Goal: Information Seeking & Learning: Check status

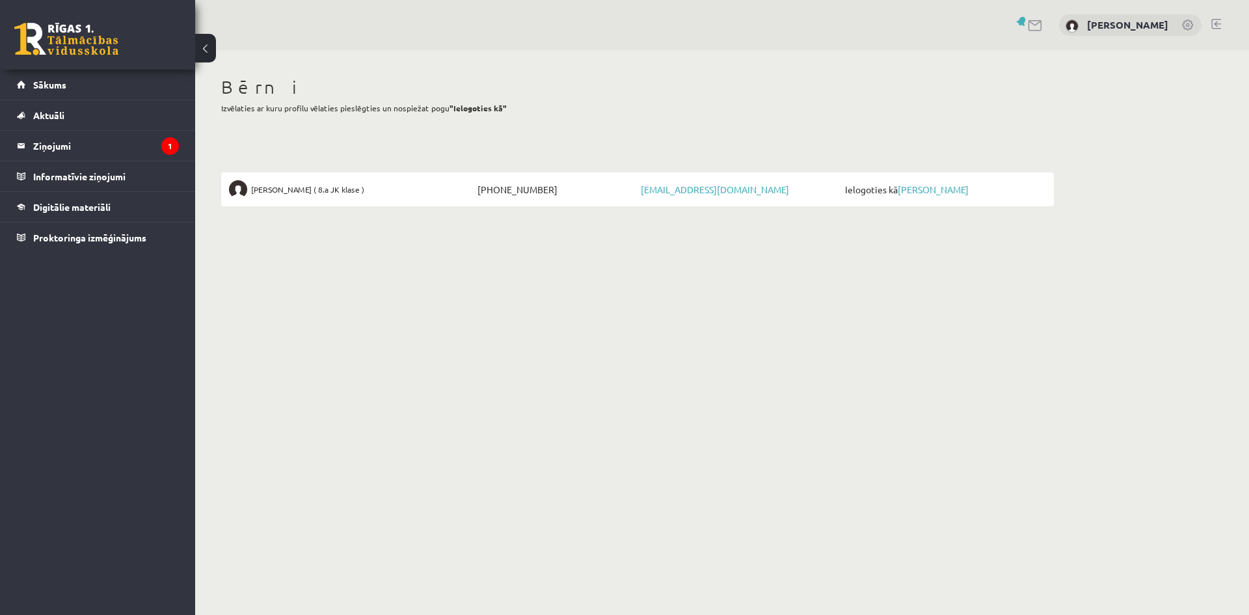
click at [1188, 31] on link at bounding box center [1188, 26] width 13 height 13
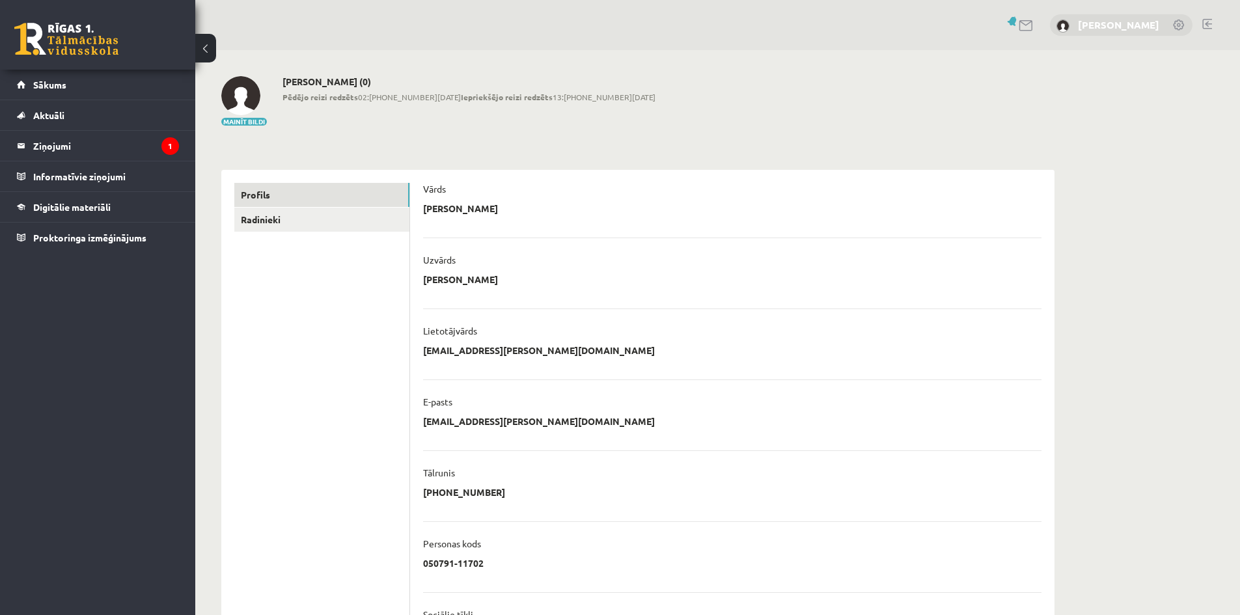
click at [1100, 28] on link "[PERSON_NAME]" at bounding box center [1118, 24] width 81 height 13
click at [1061, 29] on img at bounding box center [1062, 26] width 13 height 13
click at [80, 94] on link "Sākums" at bounding box center [98, 85] width 162 height 30
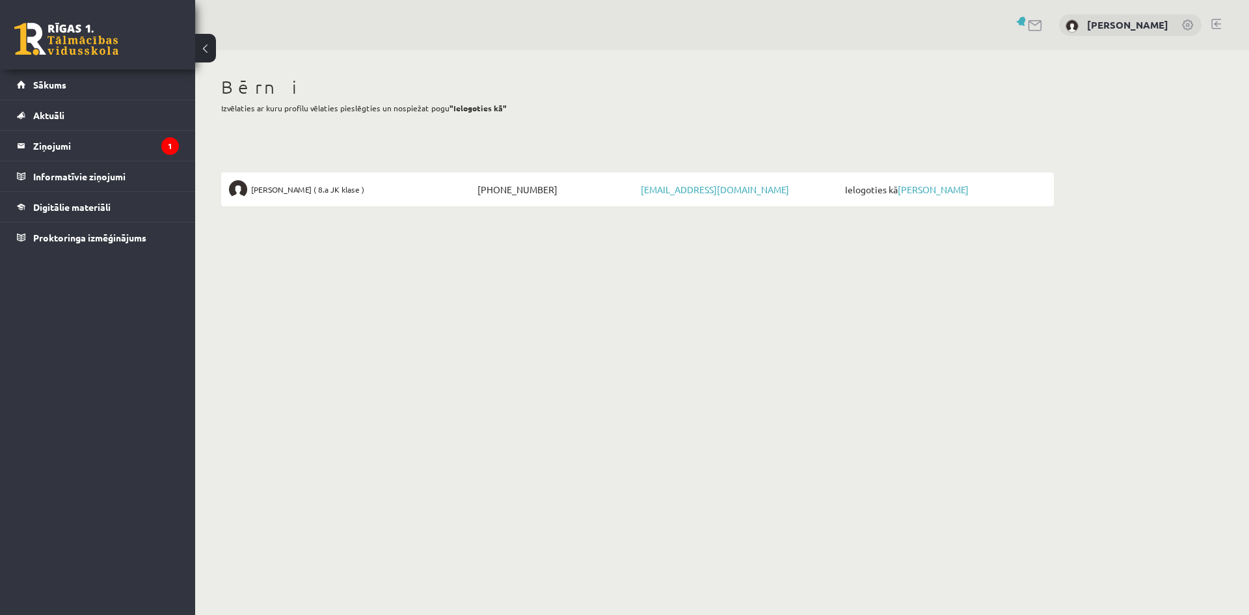
click at [446, 145] on div "Bērni Izvēlaties ar kuru profilu vēlaties pieslēgties un nospiežat pogu "Ielogo…" at bounding box center [637, 141] width 885 height 182
click at [929, 186] on link "[PERSON_NAME]" at bounding box center [933, 190] width 71 height 12
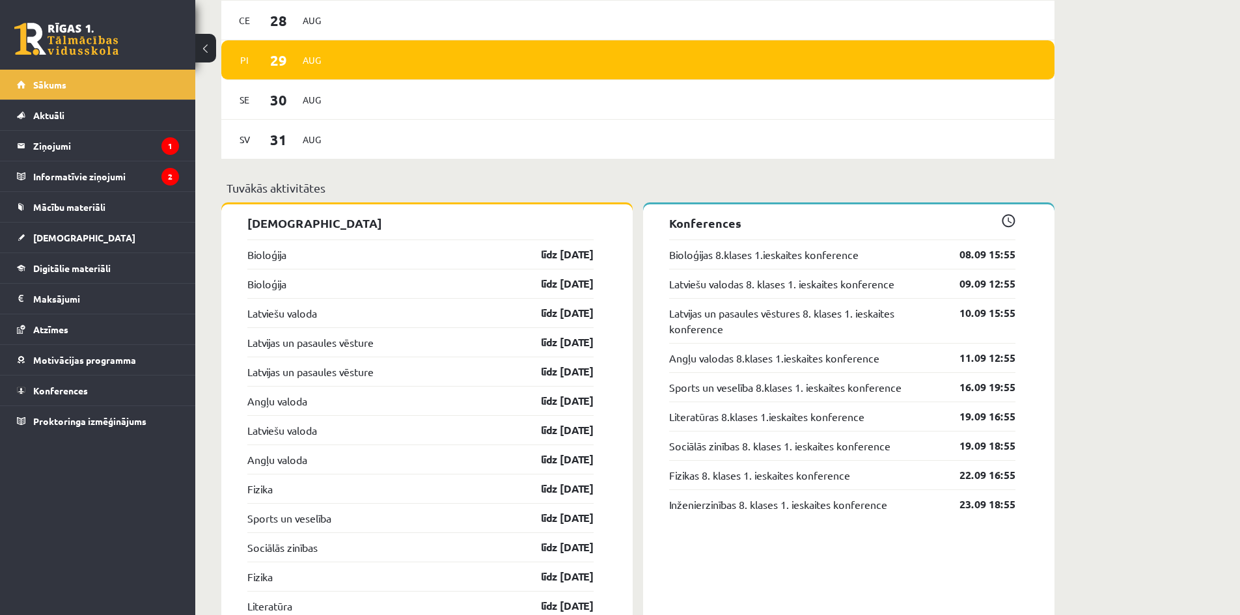
scroll to position [1236, 0]
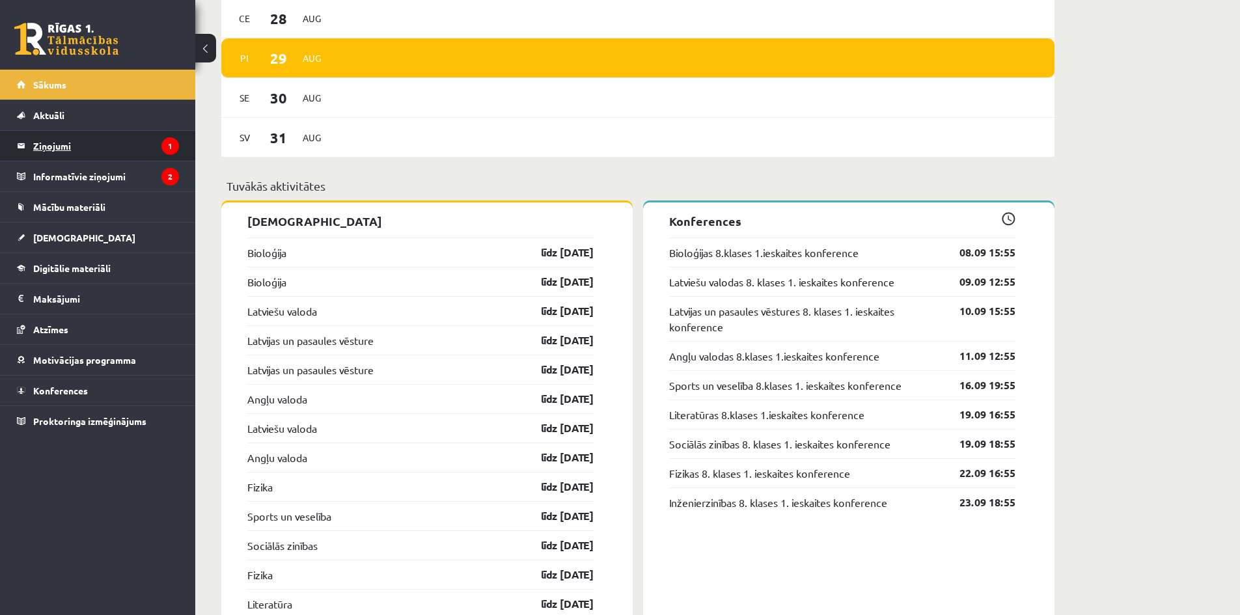
click at [122, 141] on legend "Ziņojumi 1" at bounding box center [106, 146] width 146 height 30
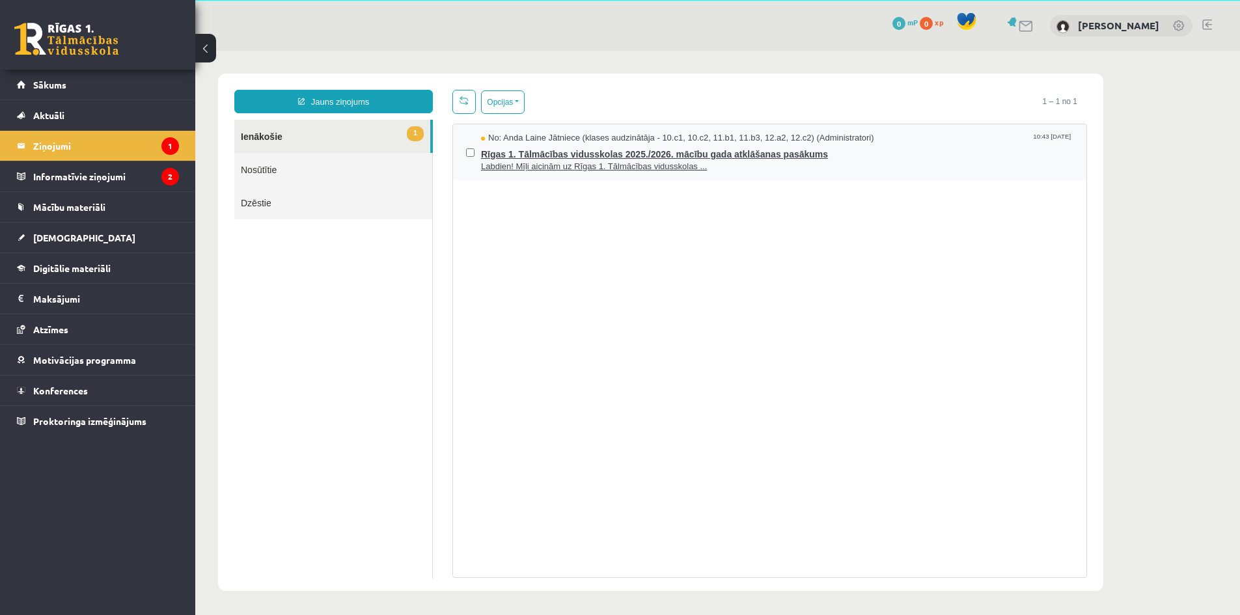
click at [622, 157] on span "Rīgas 1. Tālmācības vidusskolas 2025./2026. mācību gada atklāšanas pasākums" at bounding box center [777, 152] width 592 height 16
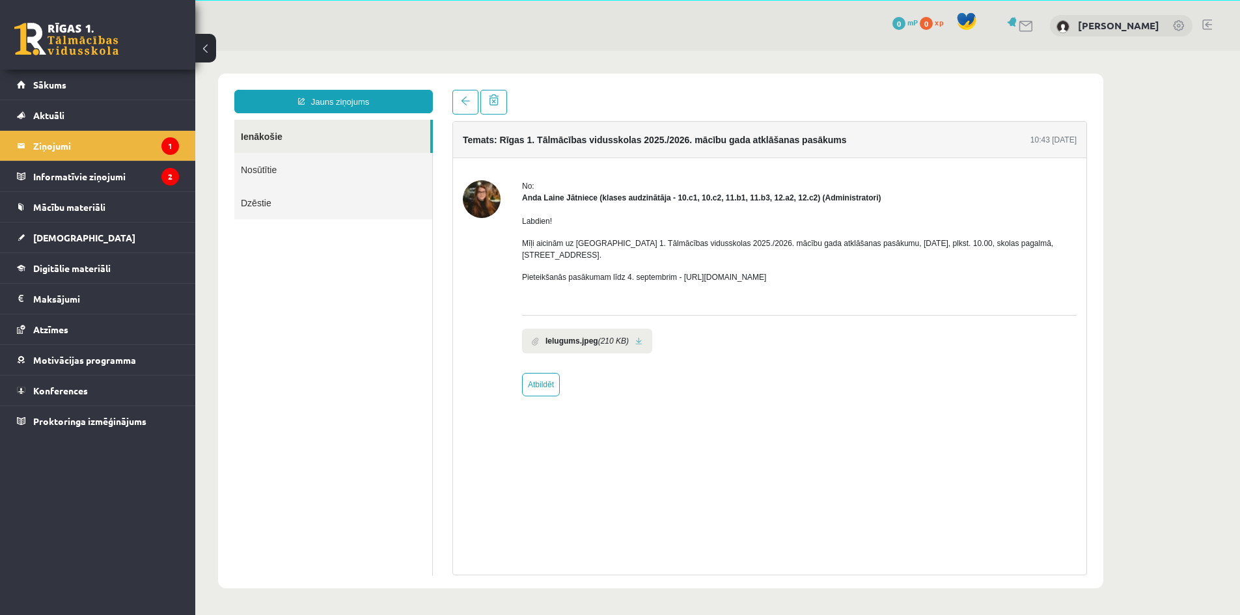
click at [482, 202] on img at bounding box center [482, 199] width 38 height 38
click at [137, 173] on legend "Informatīvie ziņojumi 2" at bounding box center [106, 176] width 146 height 30
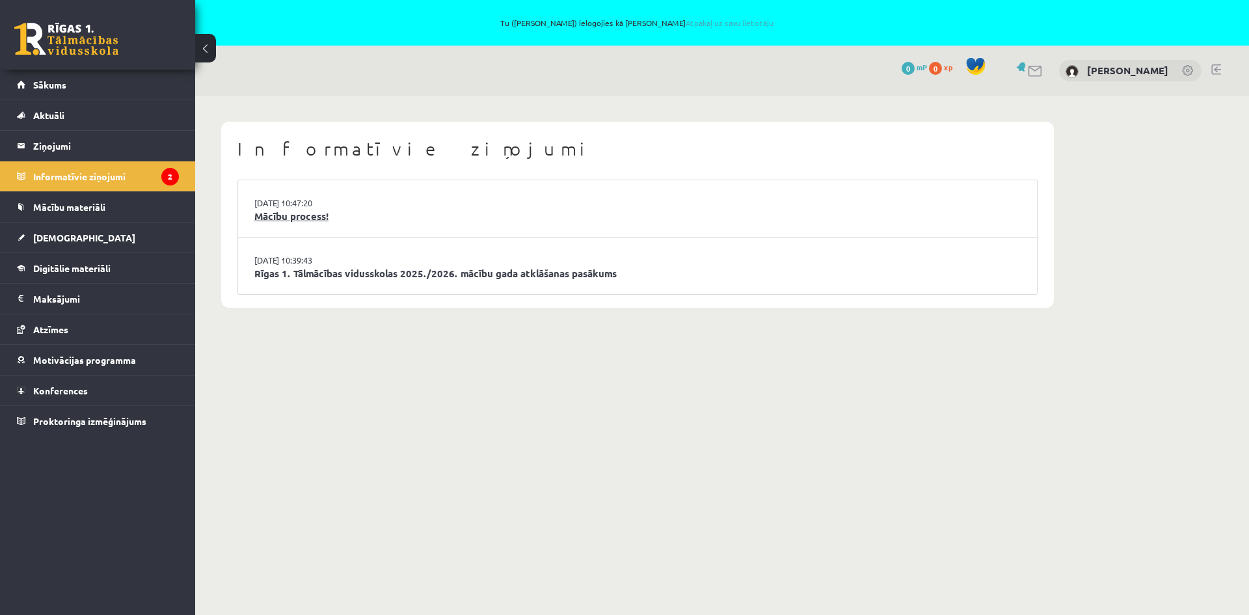
click at [291, 219] on link "Mācību process!" at bounding box center [637, 216] width 767 height 15
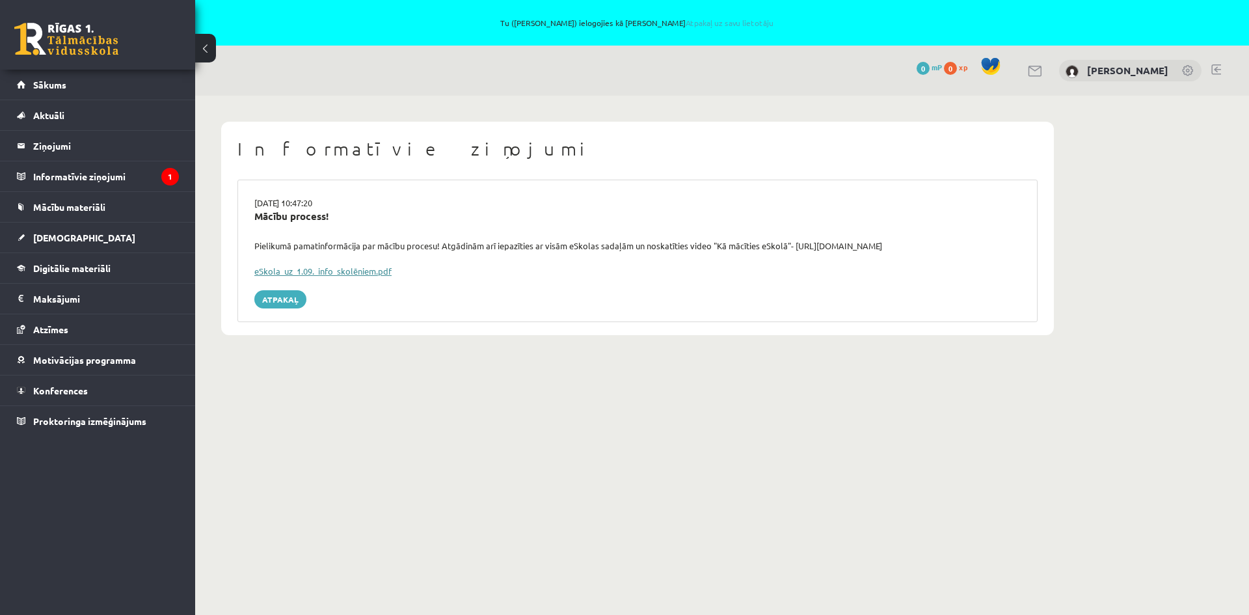
click at [333, 269] on link "eSkola_uz_1.09._info_skolēniem.pdf" at bounding box center [322, 271] width 137 height 11
click at [77, 232] on link "[DEMOGRAPHIC_DATA]" at bounding box center [98, 238] width 162 height 30
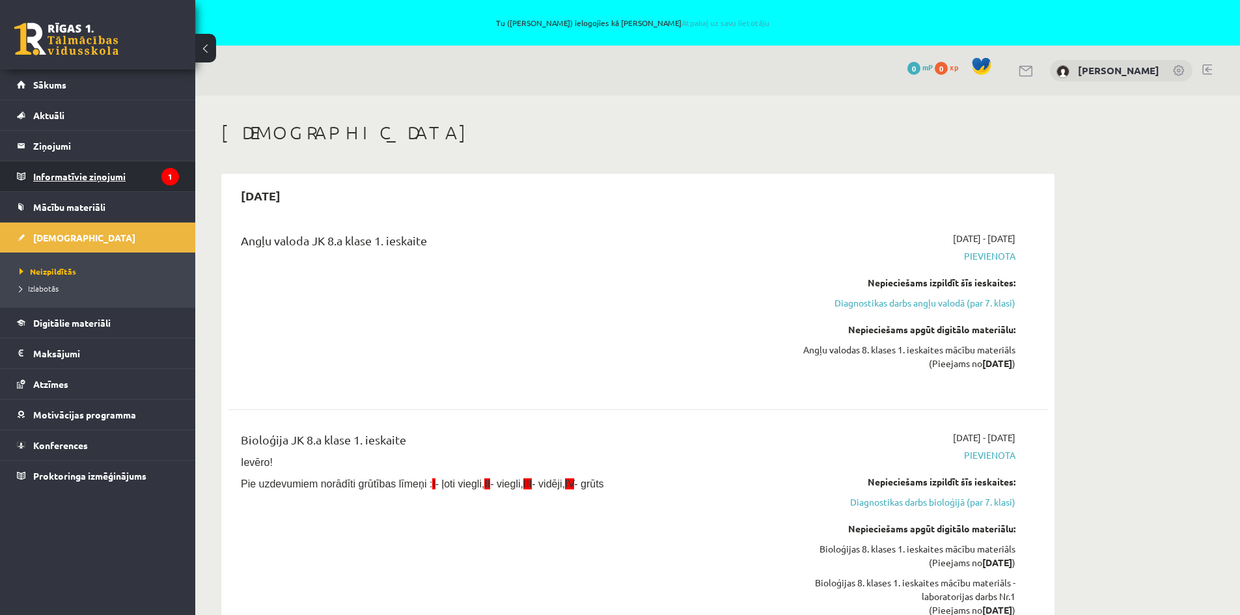
click at [149, 184] on legend "Informatīvie ziņojumi 1" at bounding box center [106, 176] width 146 height 30
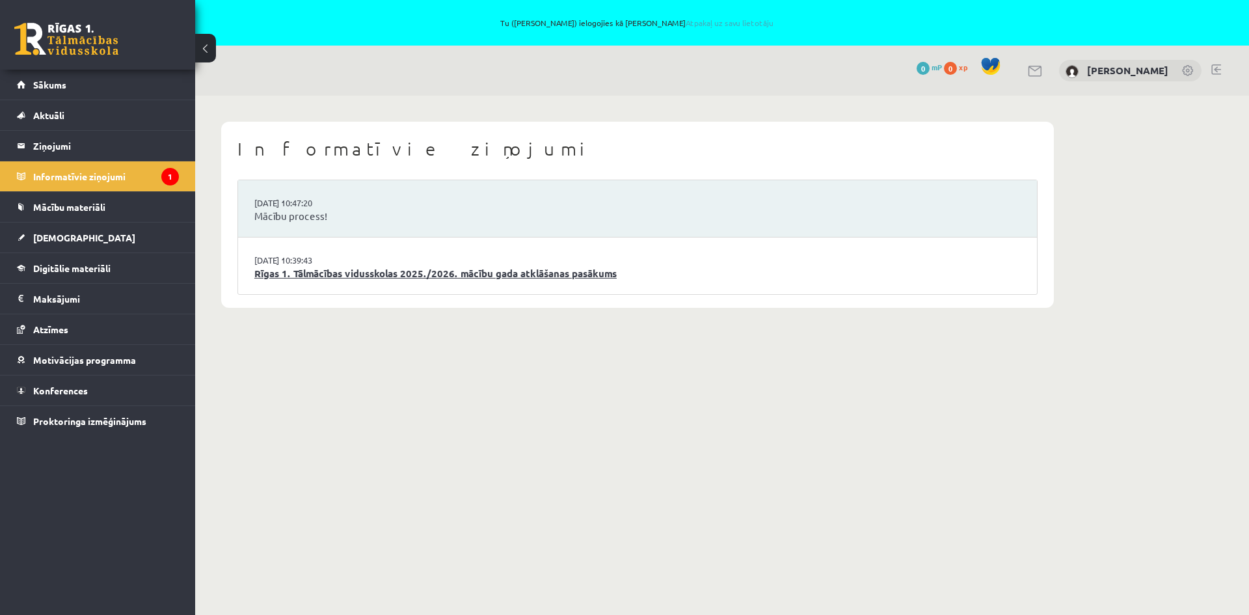
click at [377, 272] on link "Rīgas 1. Tālmācības vidusskolas 2025./2026. mācību gada atklāšanas pasākums" at bounding box center [637, 273] width 767 height 15
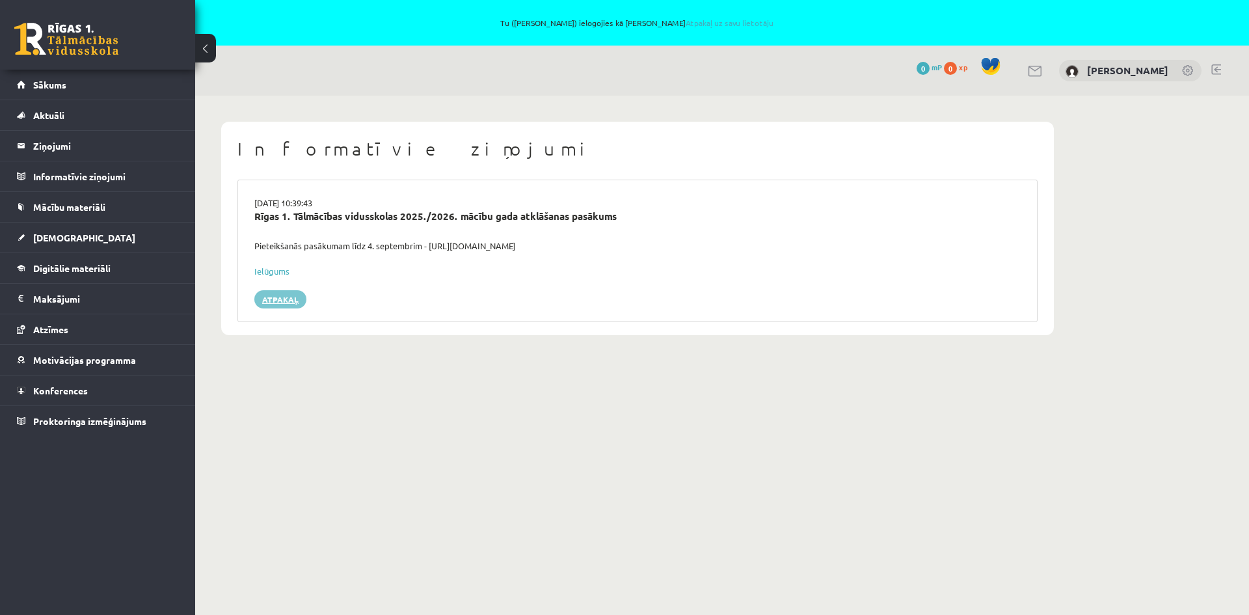
click at [293, 297] on link "Atpakaļ" at bounding box center [280, 299] width 52 height 18
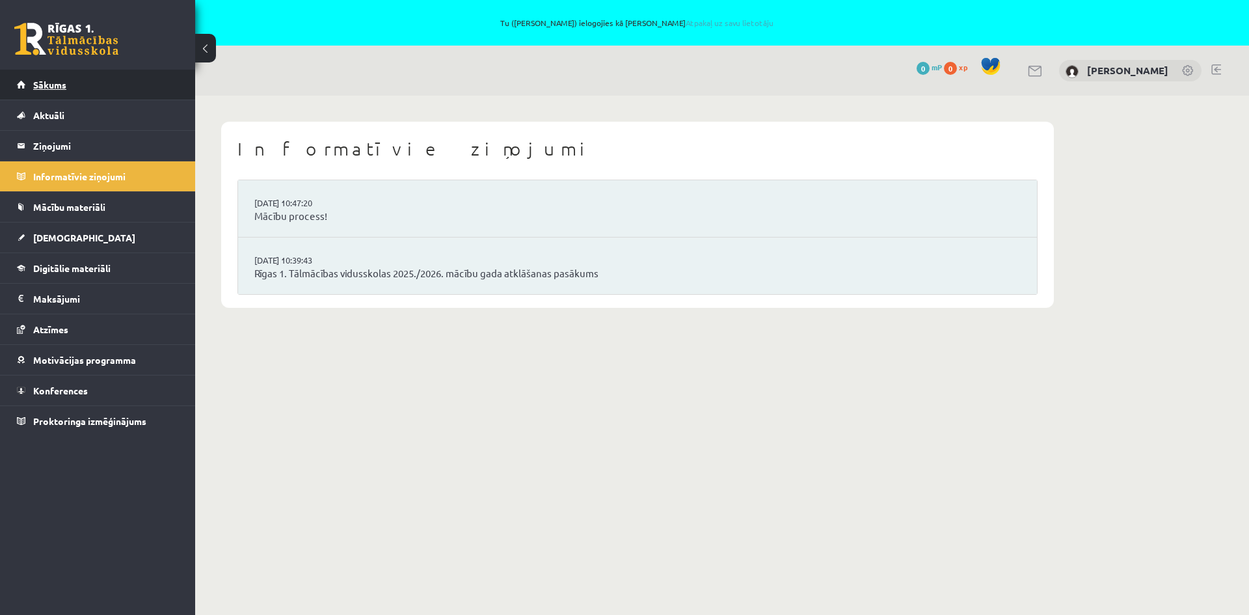
click at [90, 83] on link "Sākums" at bounding box center [98, 85] width 162 height 30
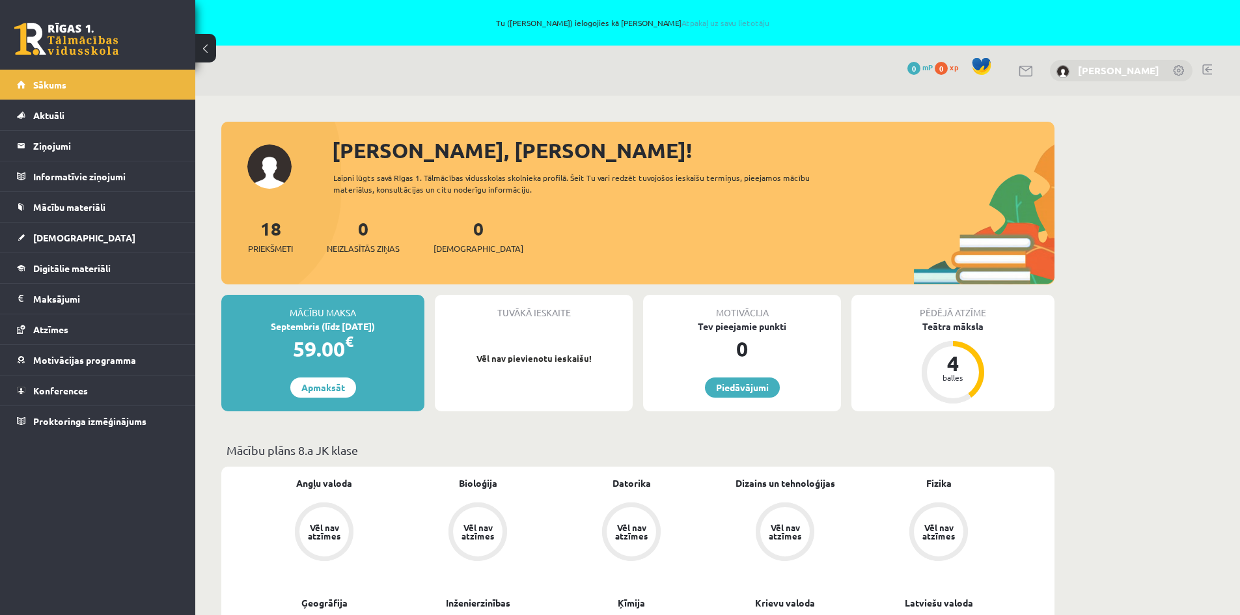
click at [1108, 73] on link "[PERSON_NAME]" at bounding box center [1118, 70] width 81 height 13
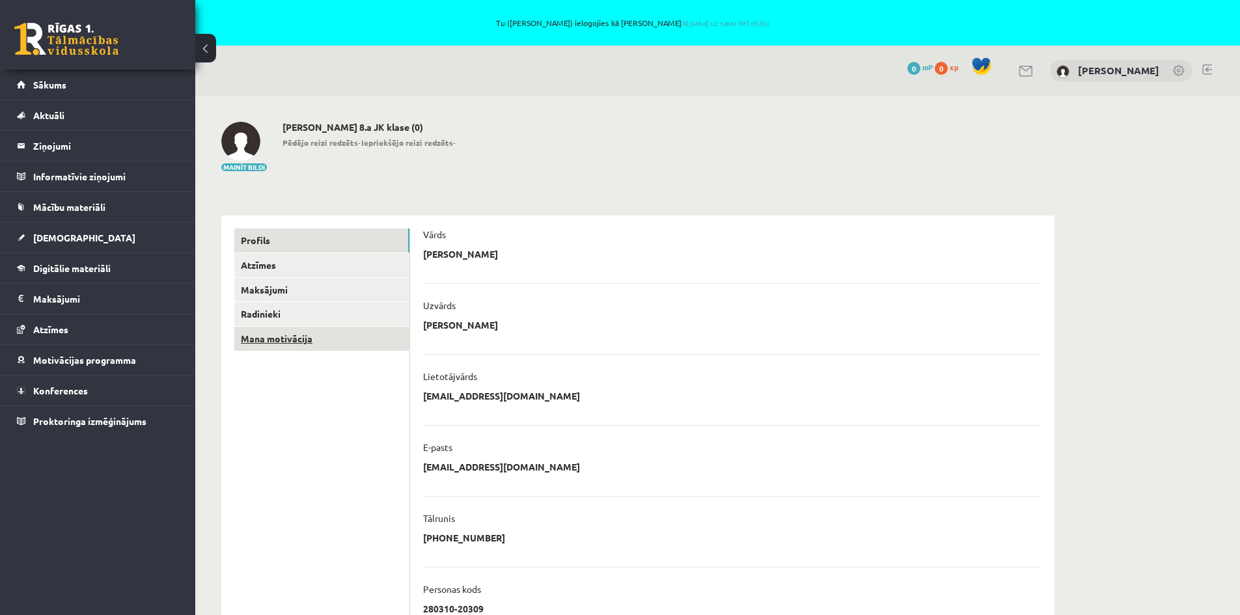
click at [340, 333] on link "Mana motivācija" at bounding box center [321, 339] width 175 height 24
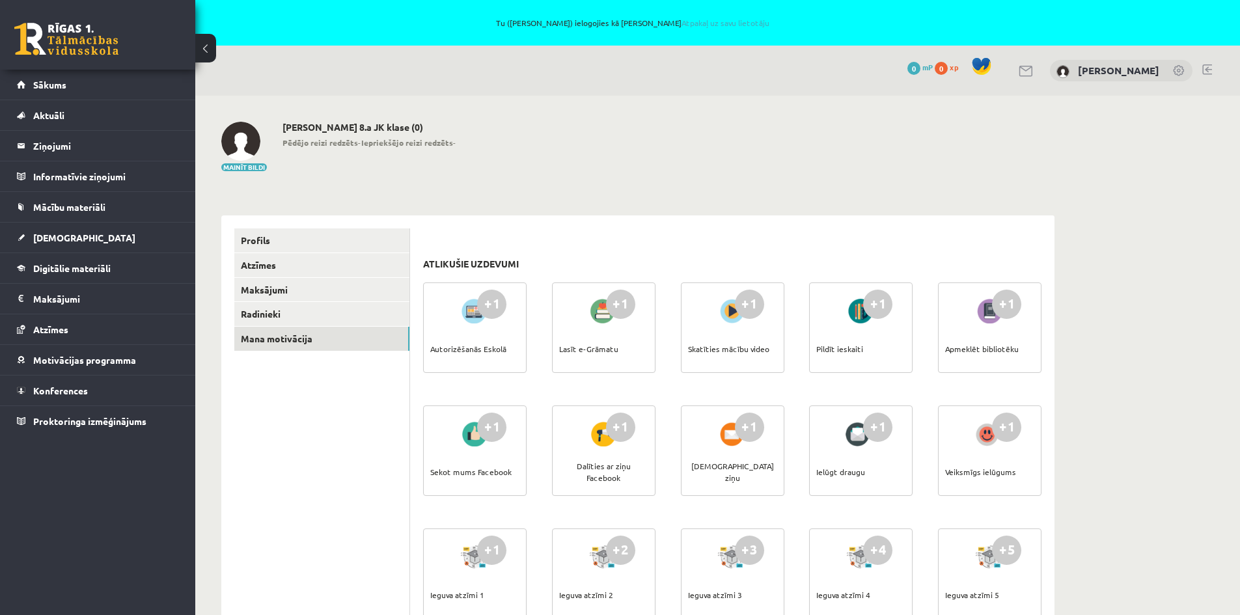
click at [1183, 74] on link at bounding box center [1179, 71] width 13 height 13
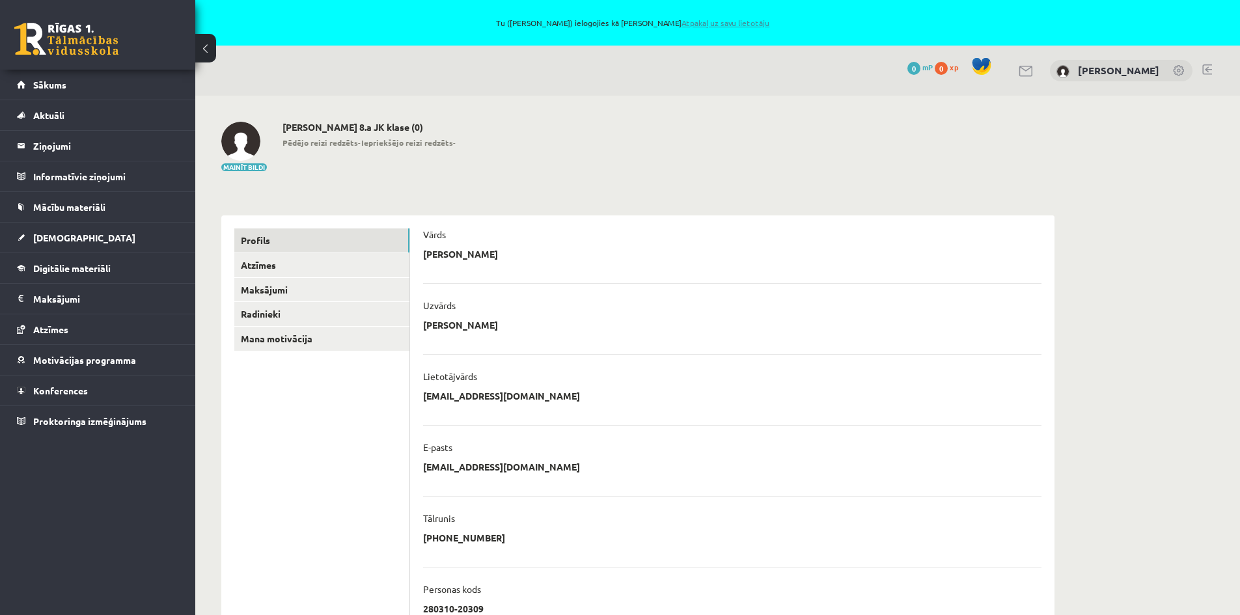
click at [763, 22] on link "Atpakaļ uz savu lietotāju" at bounding box center [725, 23] width 88 height 10
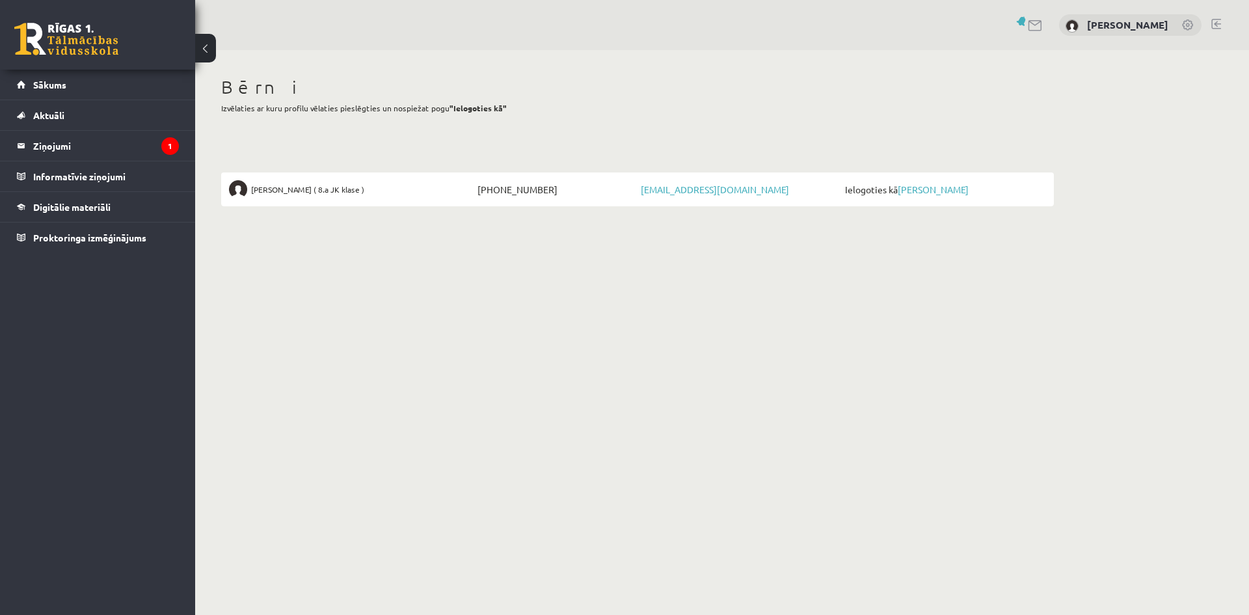
click at [1212, 23] on link at bounding box center [1217, 24] width 10 height 10
click at [938, 189] on link "[PERSON_NAME]" at bounding box center [933, 190] width 71 height 12
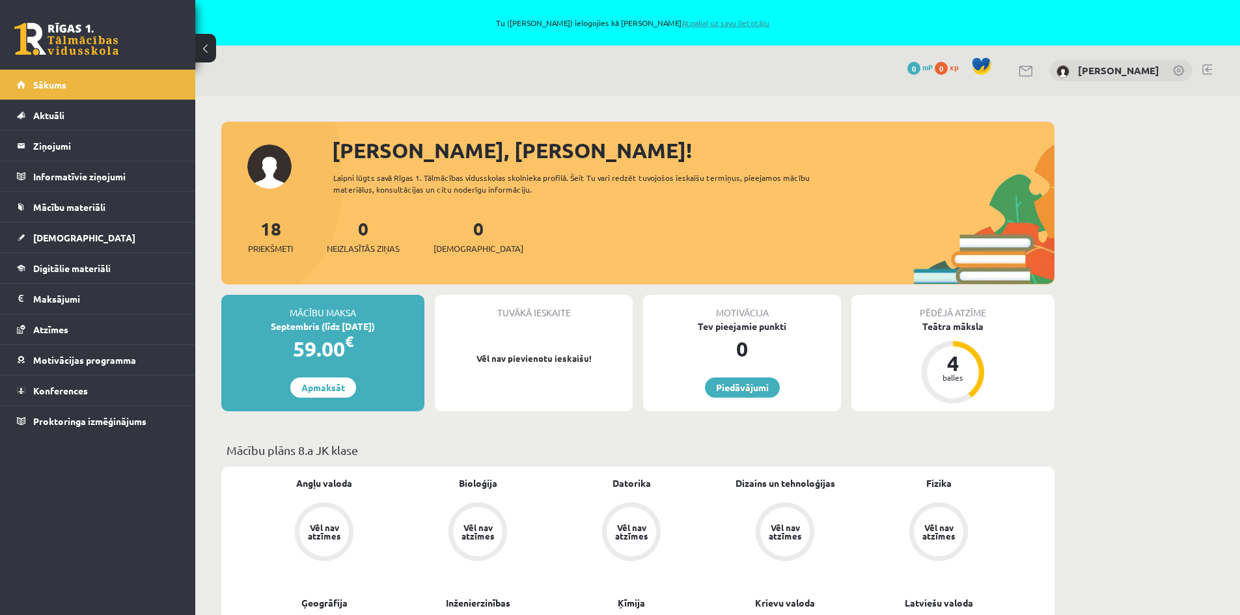
click at [716, 20] on link "Atpakaļ uz savu lietotāju" at bounding box center [725, 23] width 88 height 10
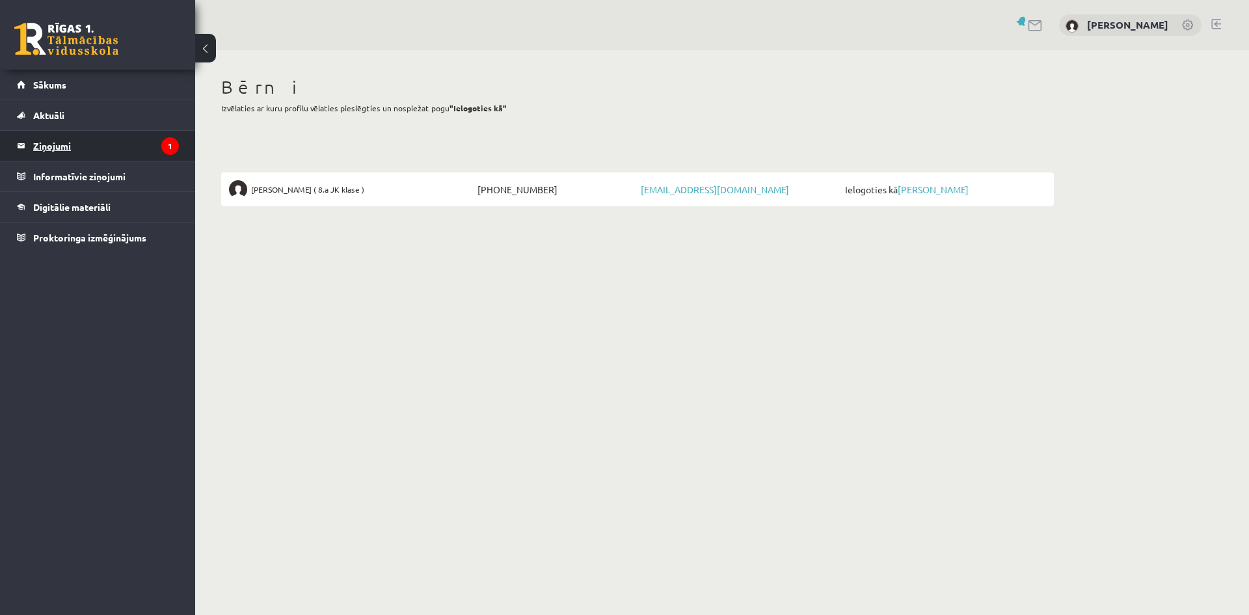
click at [89, 141] on legend "Ziņojumi 1" at bounding box center [106, 146] width 146 height 30
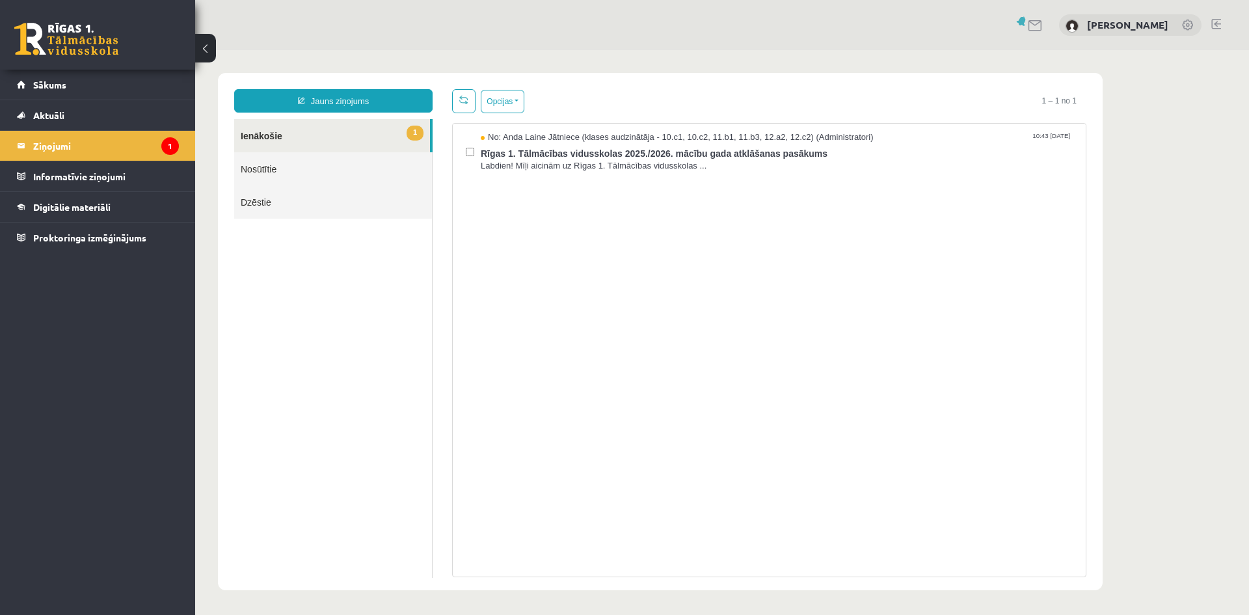
click at [368, 126] on link "1 Ienākošie" at bounding box center [332, 135] width 196 height 33
click at [660, 155] on span "Rīgas 1. Tālmācības vidusskolas 2025./2026. mācību gada atklāšanas pasākums" at bounding box center [777, 152] width 592 height 16
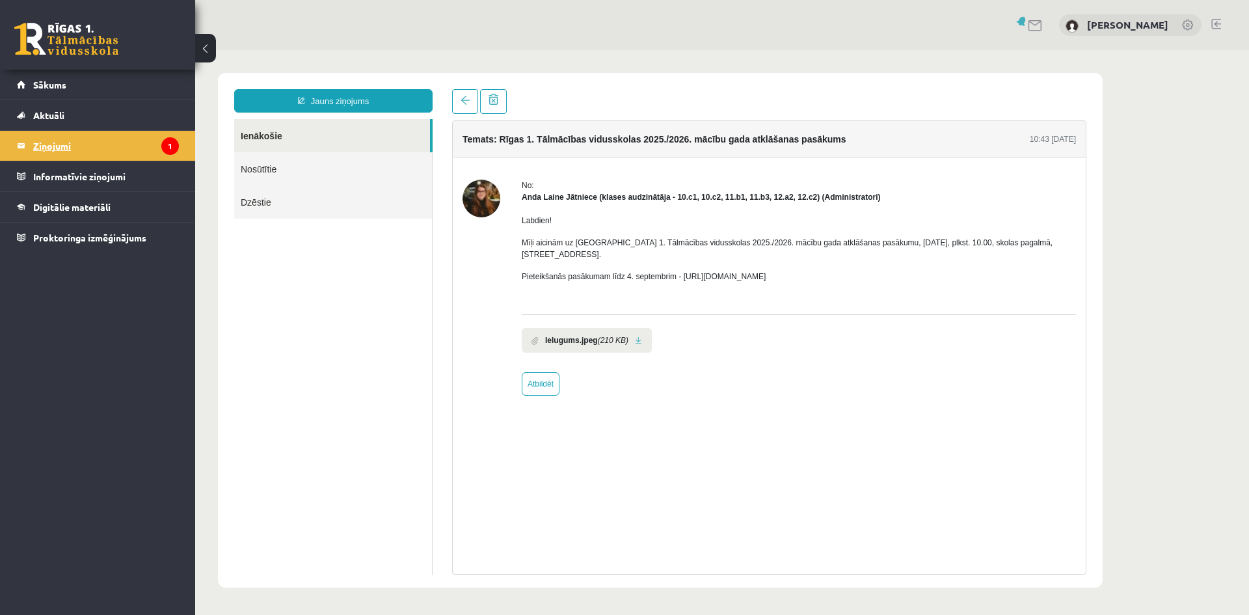
click at [135, 157] on legend "Ziņojumi 1" at bounding box center [106, 146] width 146 height 30
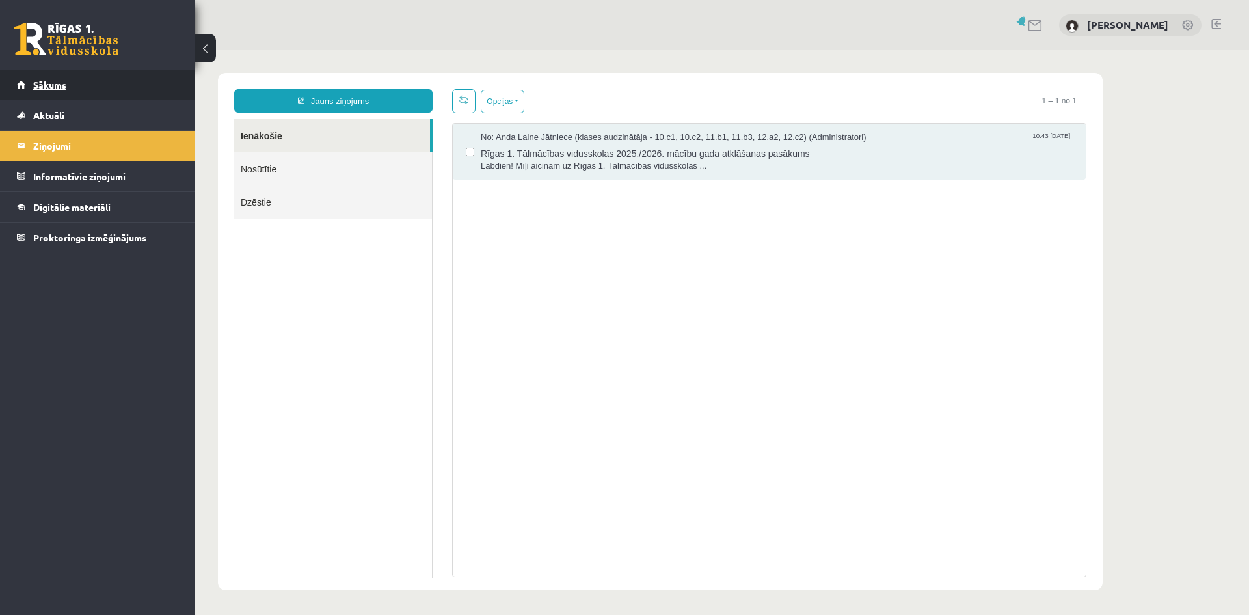
click at [96, 95] on link "Sākums" at bounding box center [98, 85] width 162 height 30
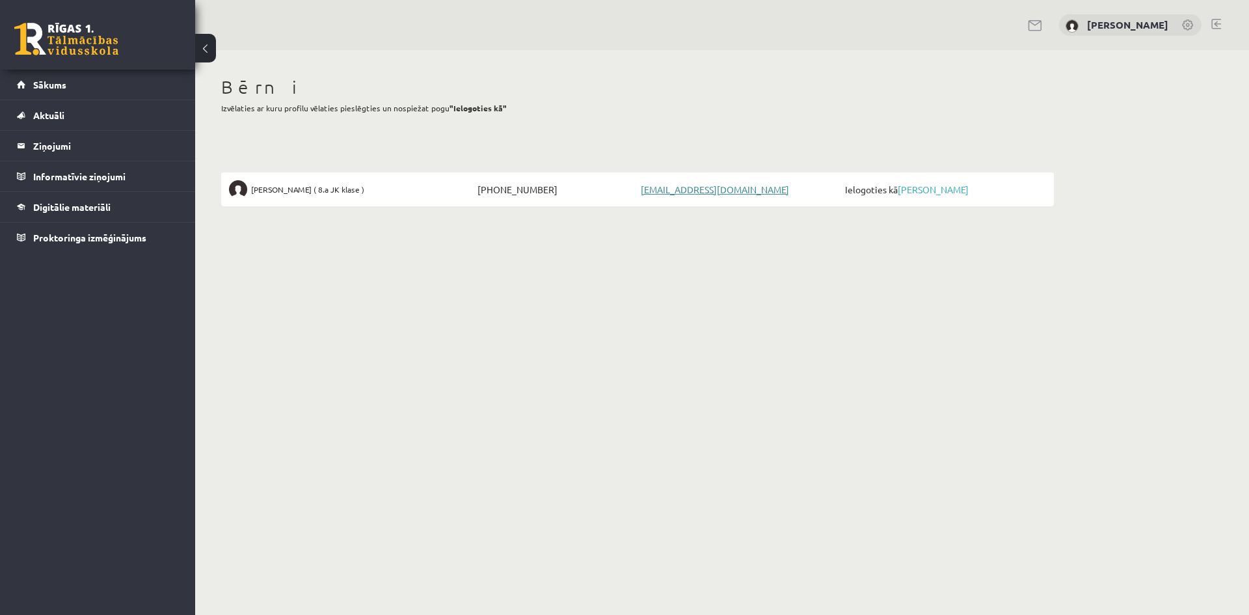
click at [682, 190] on link "[EMAIL_ADDRESS][DOMAIN_NAME]" at bounding box center [715, 190] width 148 height 12
click at [854, 276] on body "0 Dāvanas 0 mP 0 xp [PERSON_NAME] Sākums Aktuāli Kā mācīties eSKOLĀ Kontakti No…" at bounding box center [624, 307] width 1249 height 615
click at [1034, 29] on link at bounding box center [1036, 25] width 16 height 11
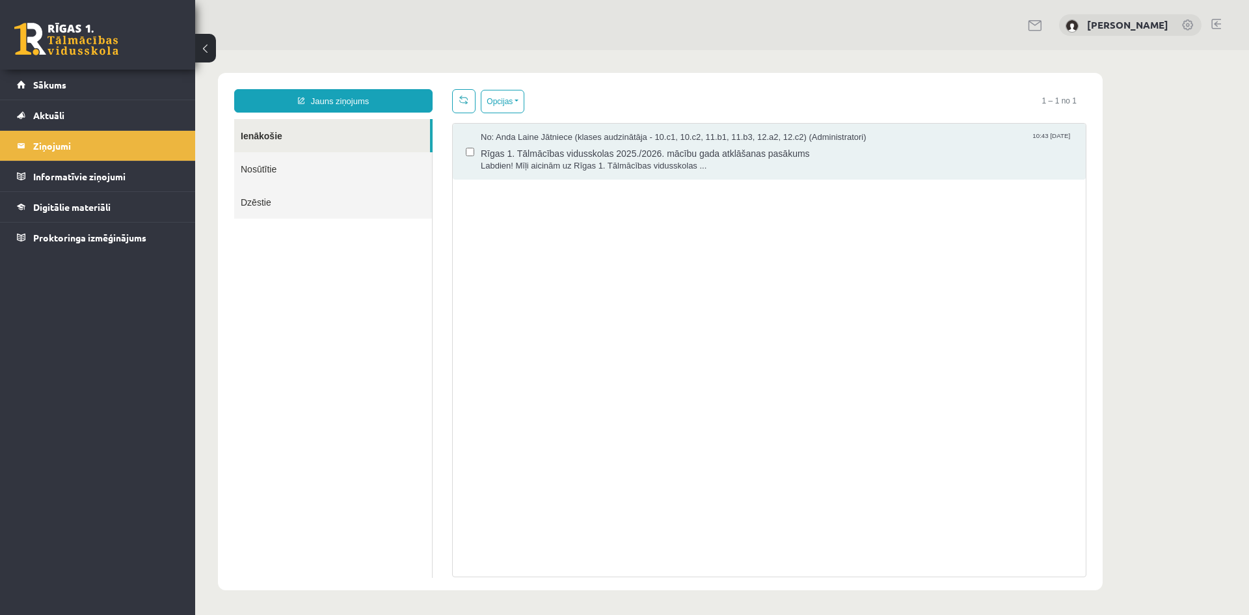
click at [1219, 25] on link at bounding box center [1217, 24] width 10 height 10
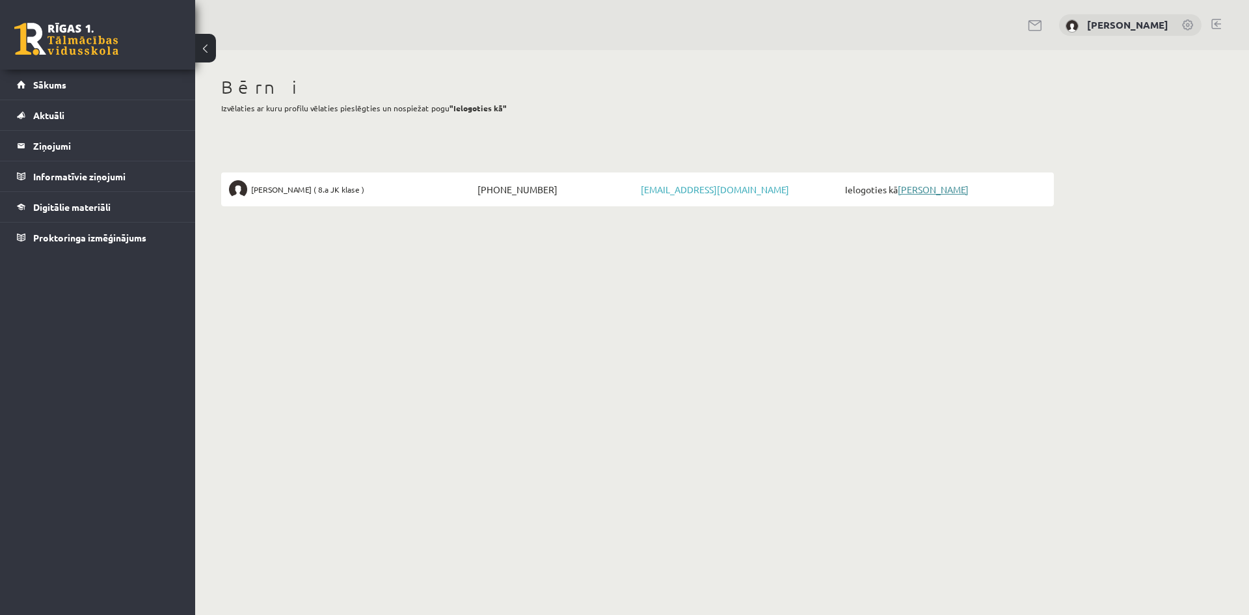
click at [923, 191] on link "[PERSON_NAME]" at bounding box center [933, 190] width 71 height 12
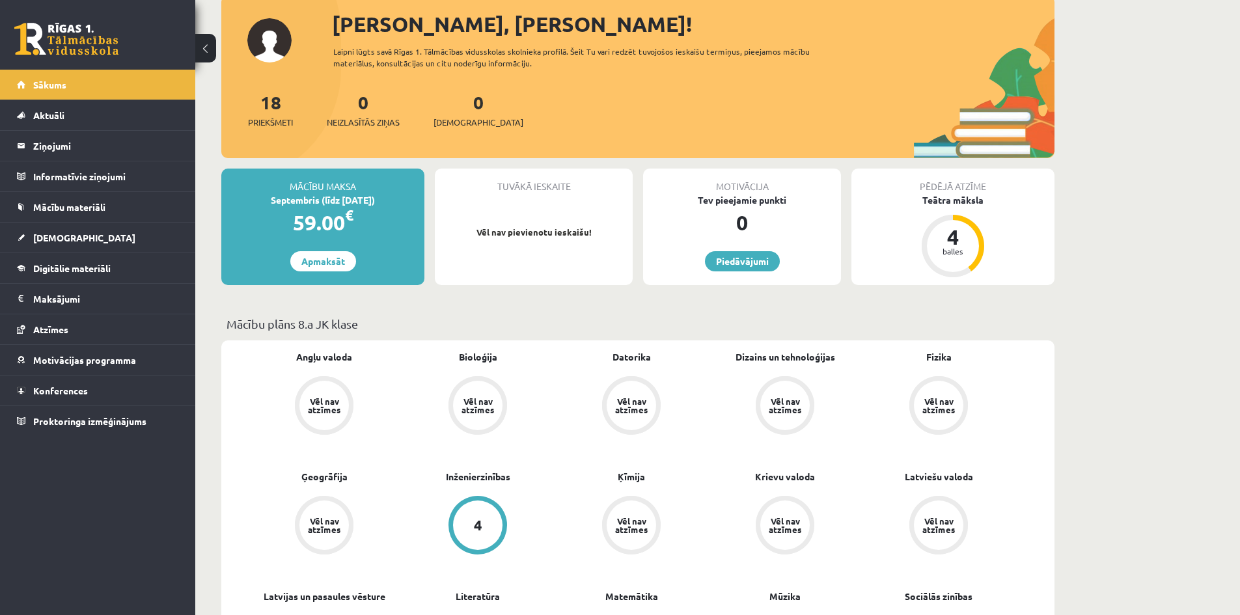
scroll to position [130, 0]
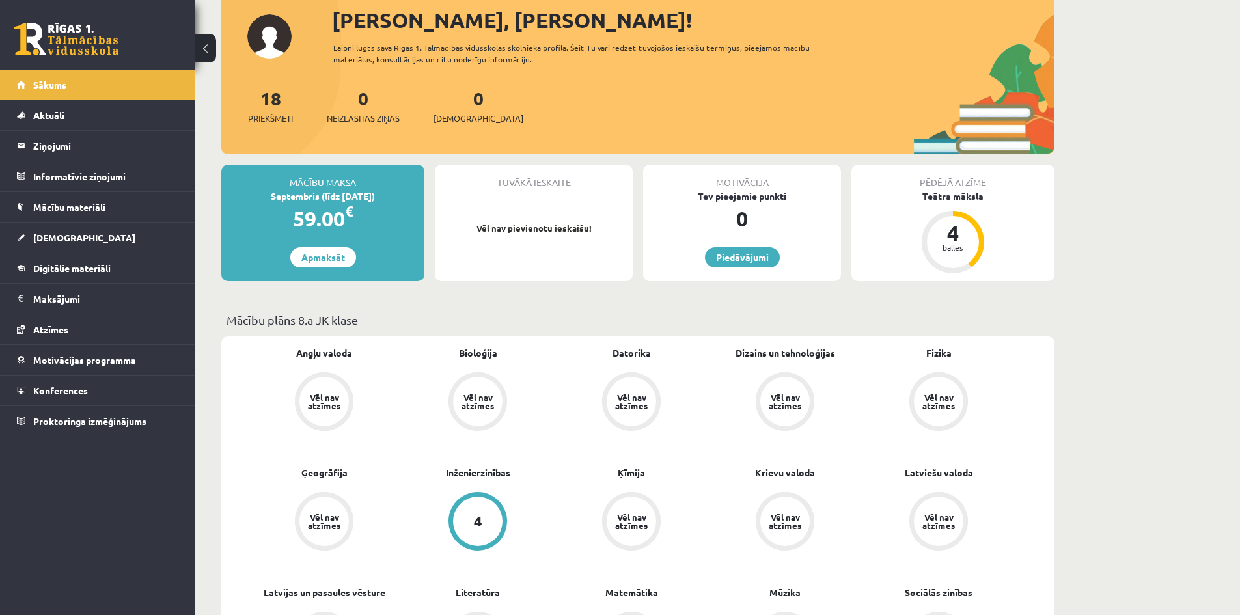
click at [756, 250] on link "Piedāvājumi" at bounding box center [742, 257] width 75 height 20
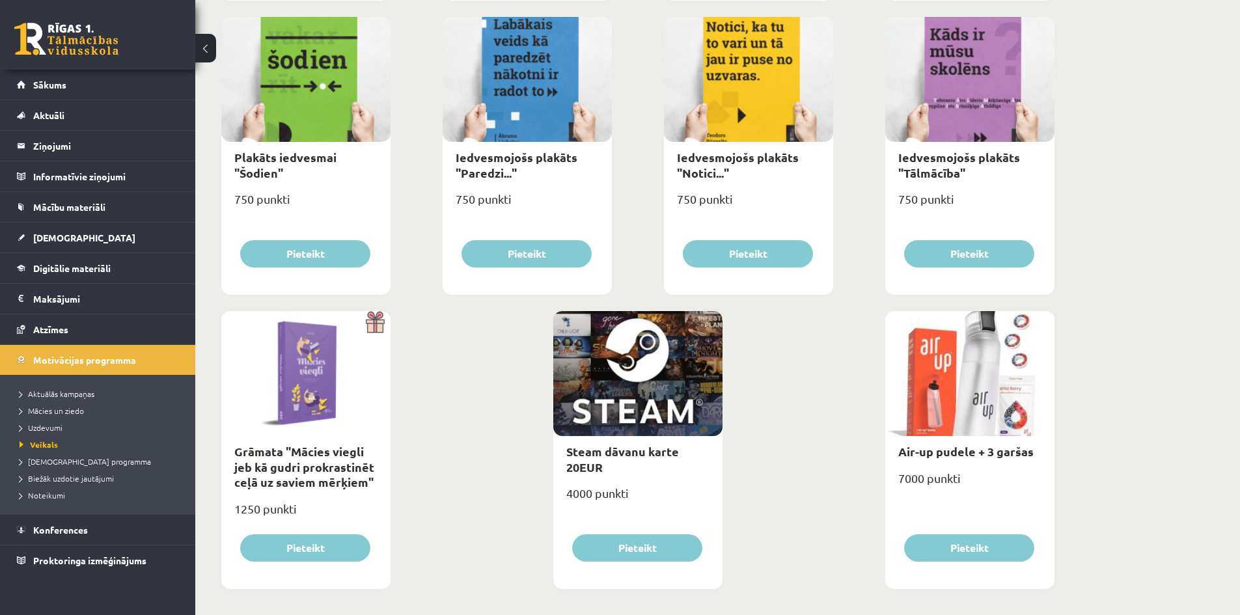
scroll to position [1430, 0]
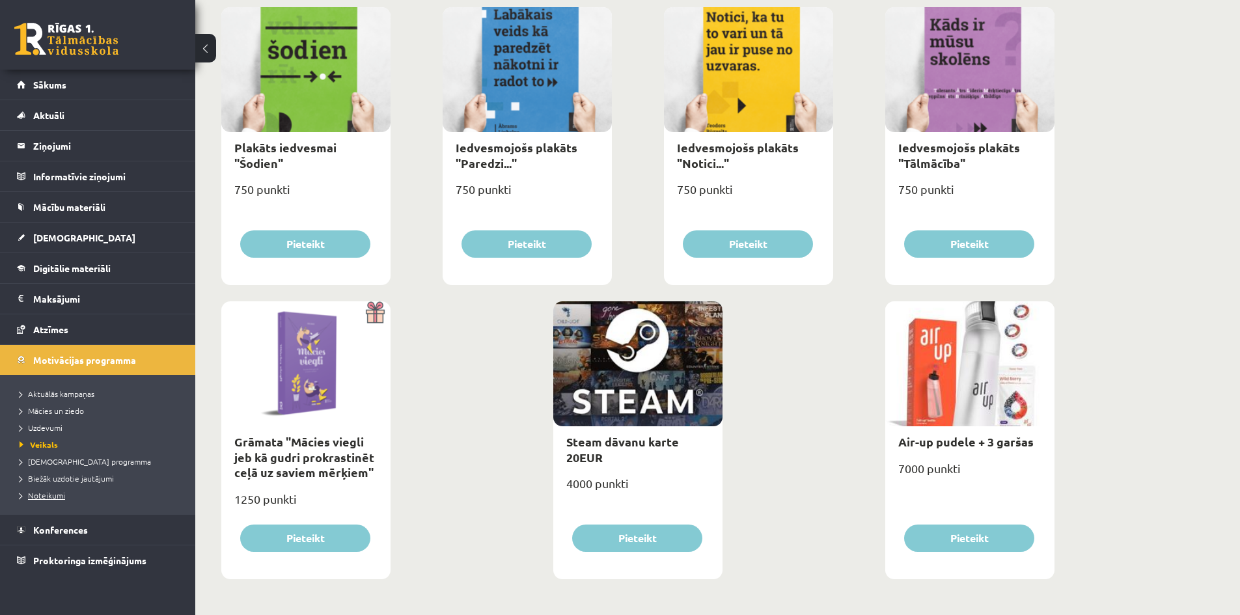
click at [42, 498] on span "Noteikumi" at bounding box center [43, 495] width 46 height 10
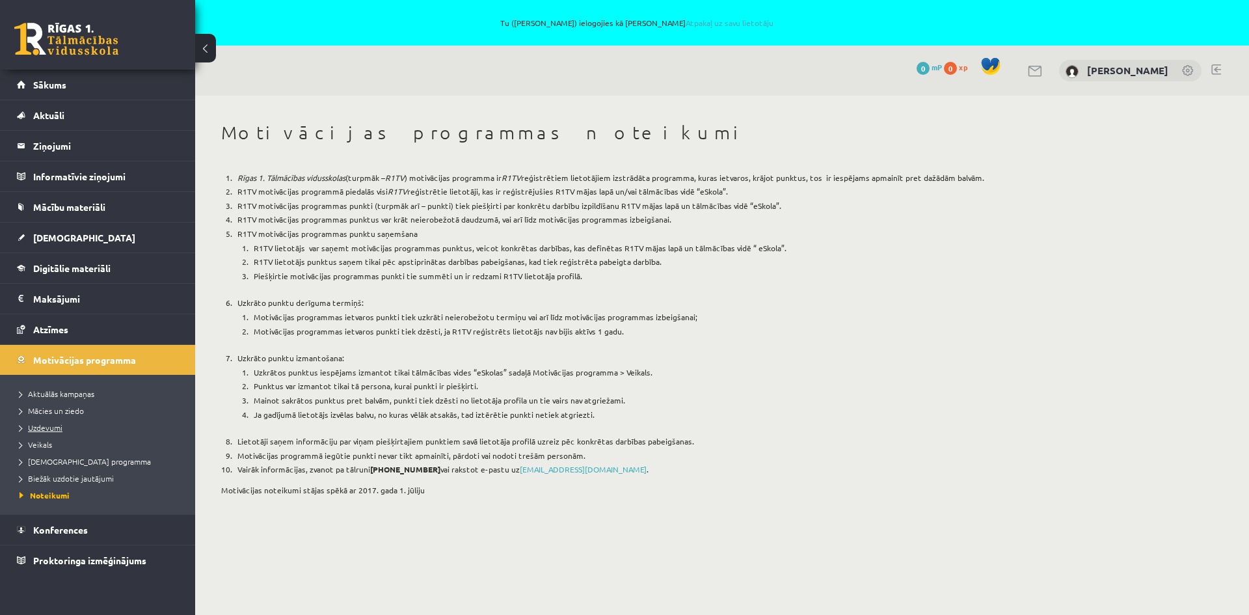
click at [51, 428] on span "Uzdevumi" at bounding box center [41, 427] width 43 height 10
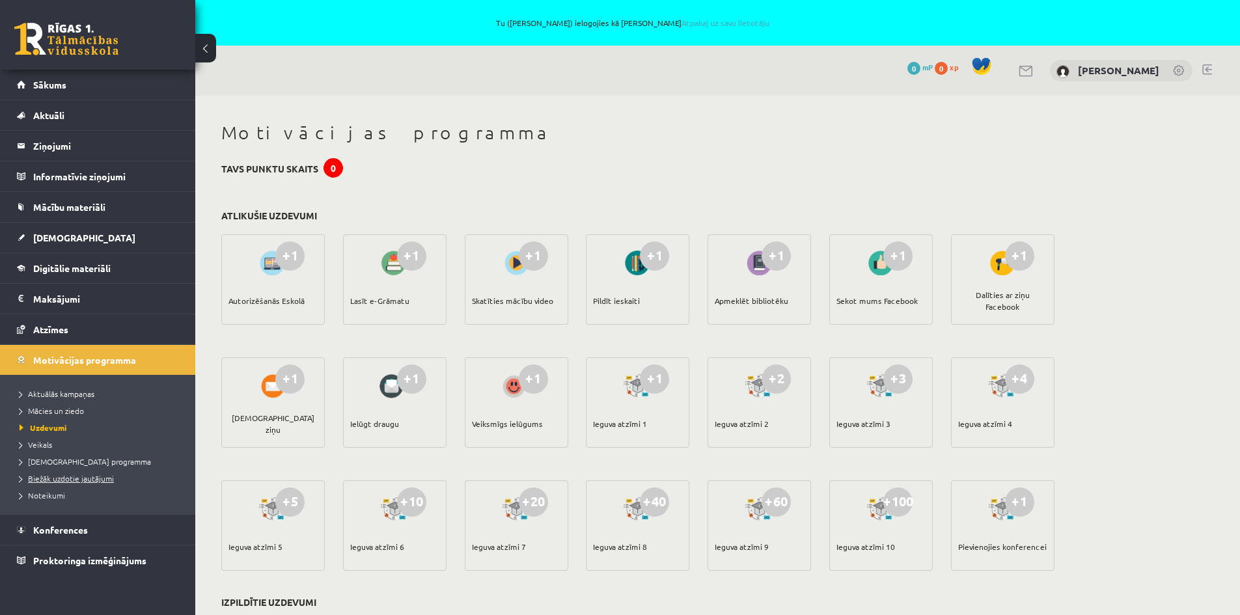
click at [79, 478] on span "Biežāk uzdotie jautājumi" at bounding box center [67, 478] width 94 height 10
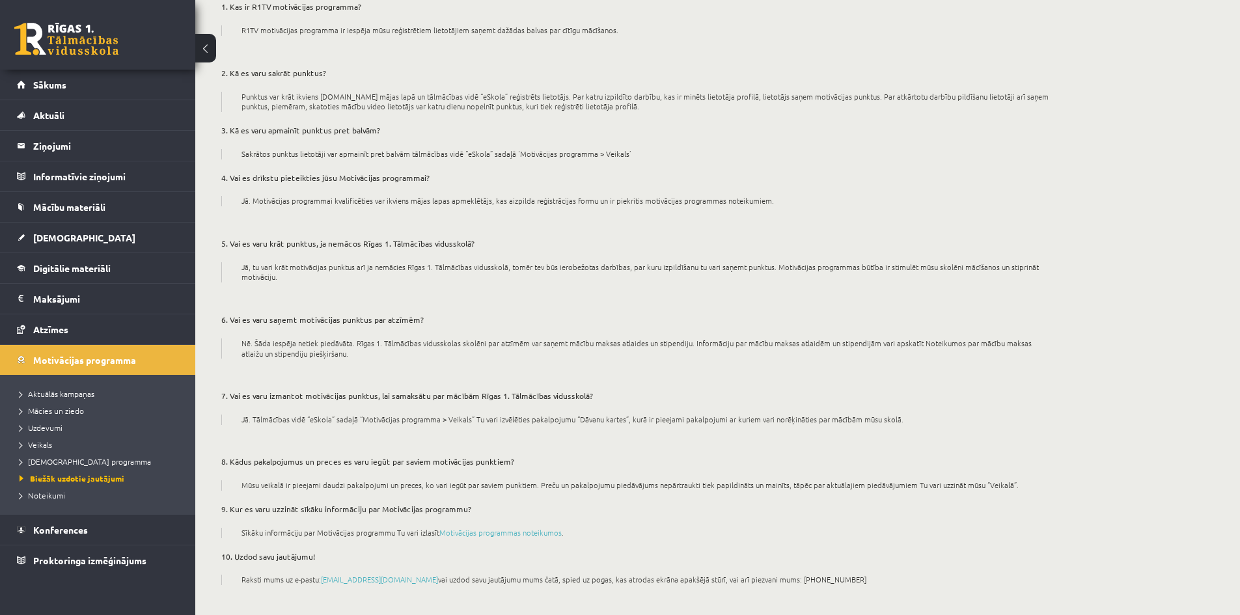
scroll to position [197, 0]
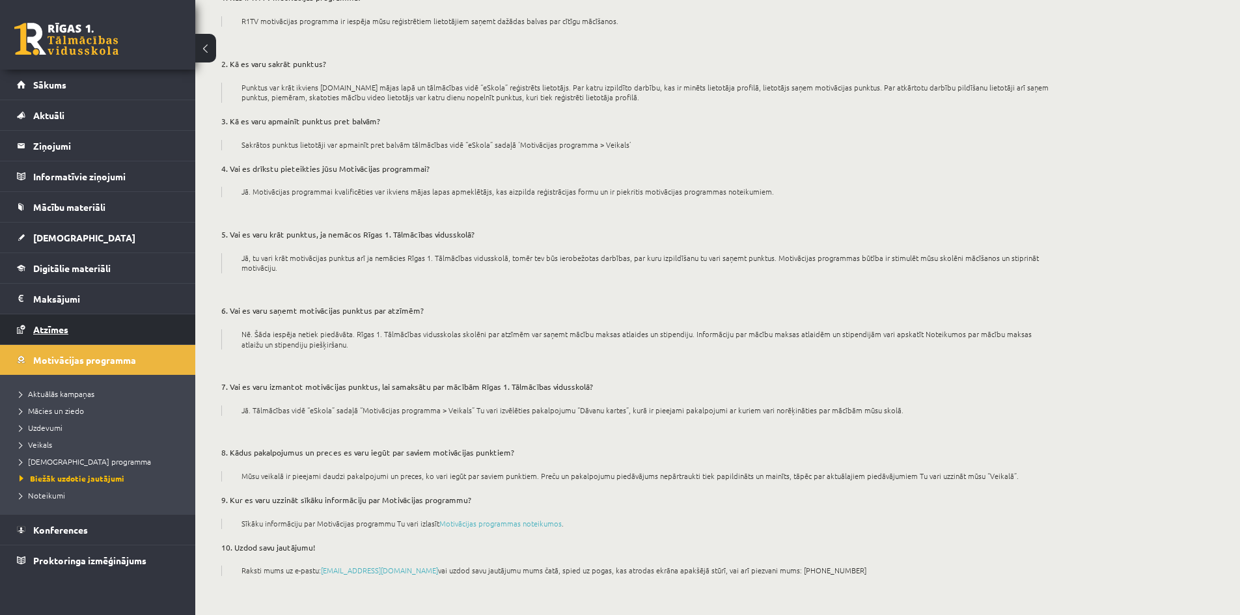
click at [66, 331] on span "Atzīmes" at bounding box center [50, 329] width 35 height 12
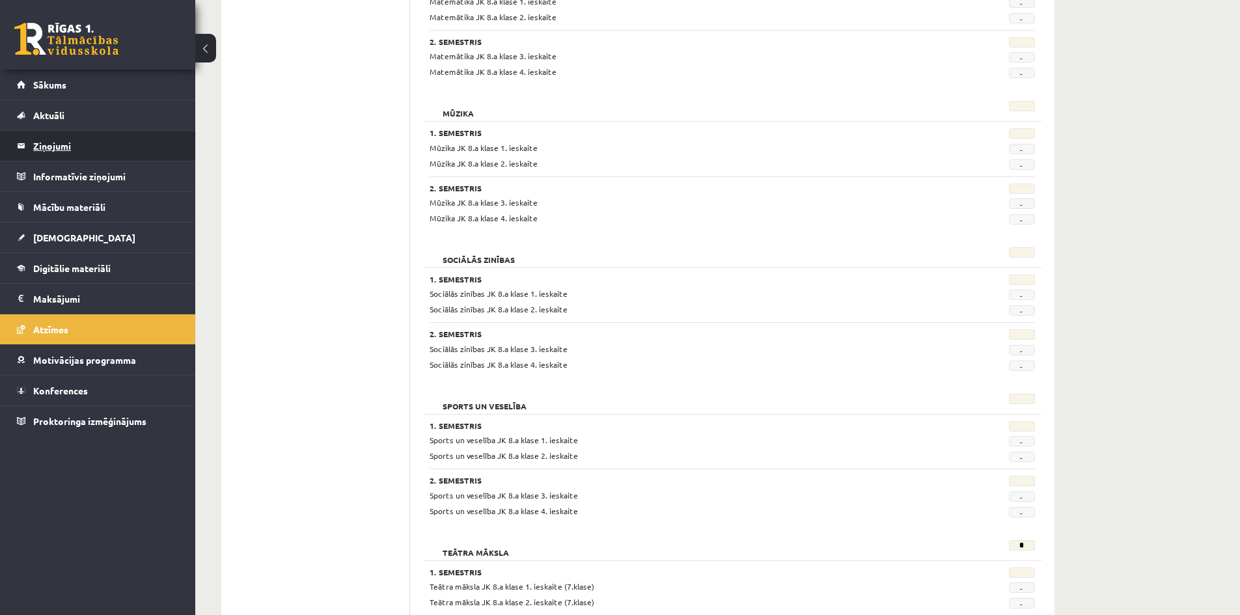
scroll to position [2050, 0]
